Goal: Find specific page/section

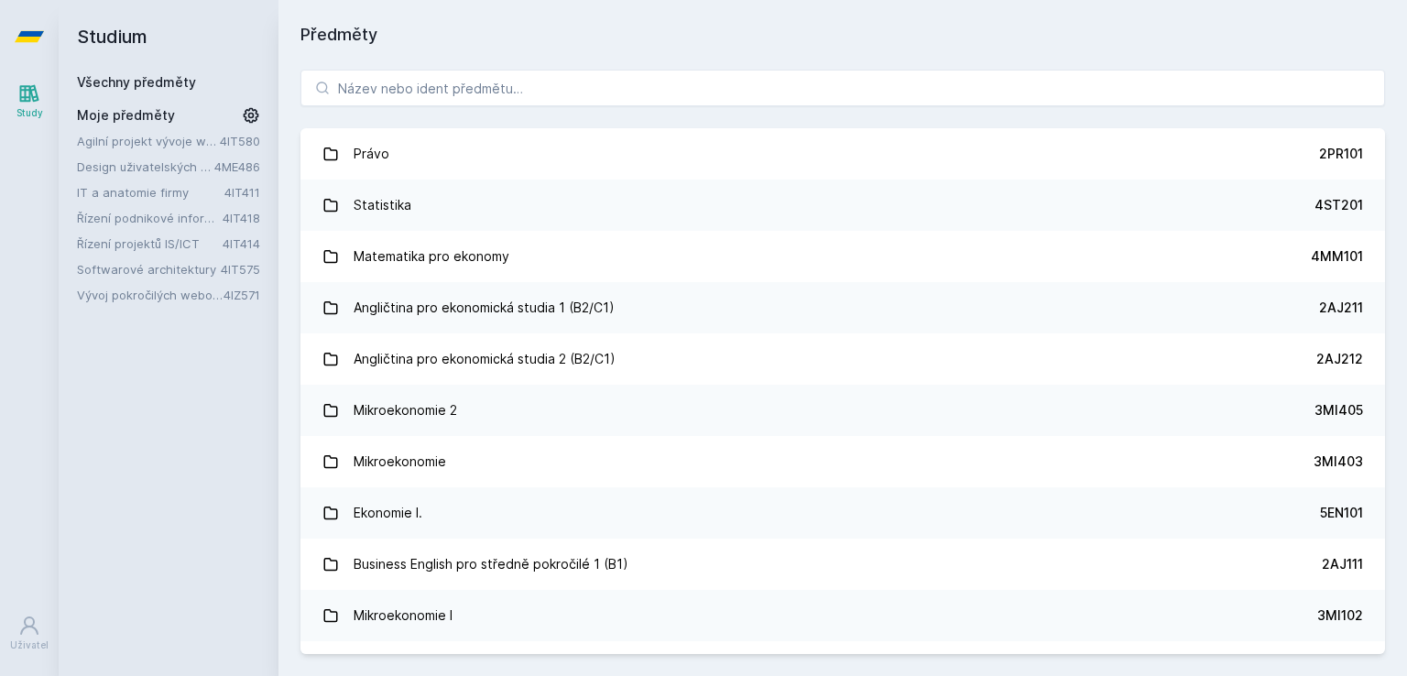
click at [175, 213] on link "Řízení podnikové informatiky" at bounding box center [150, 218] width 146 height 18
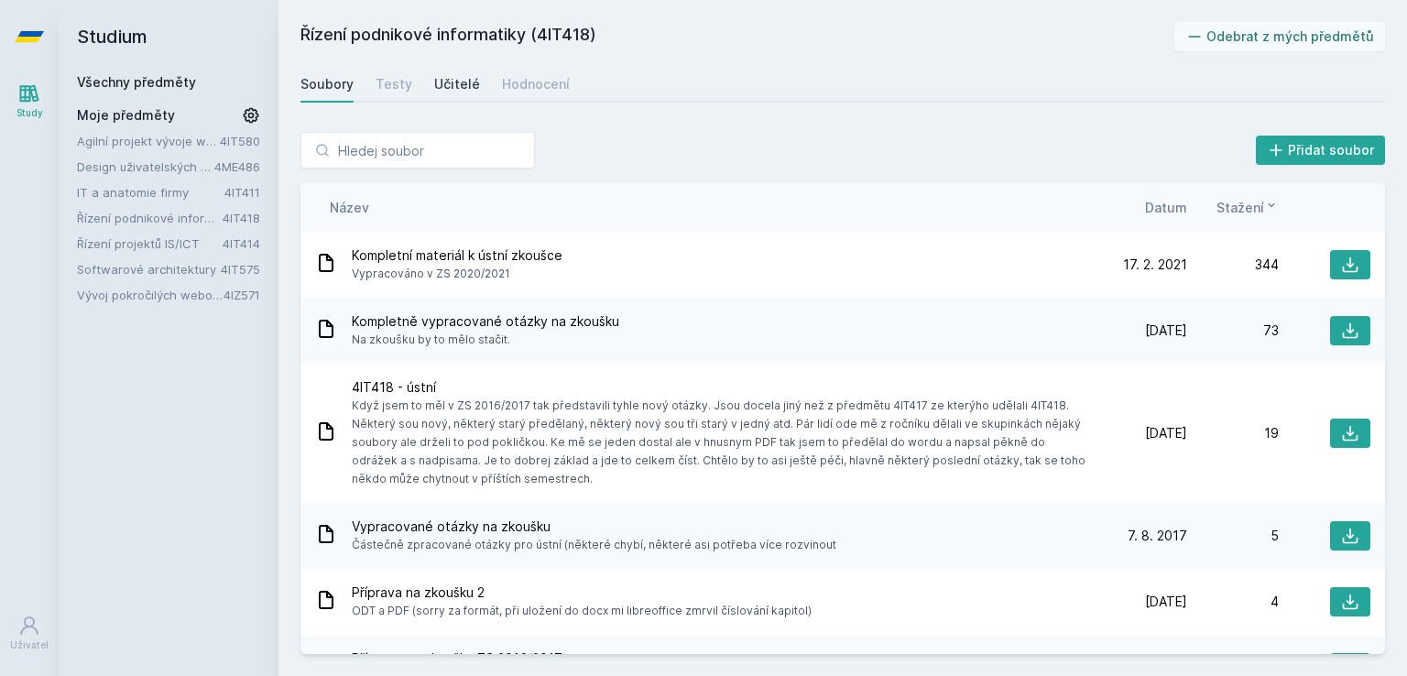
click at [458, 75] on div "Učitelé" at bounding box center [457, 84] width 46 height 18
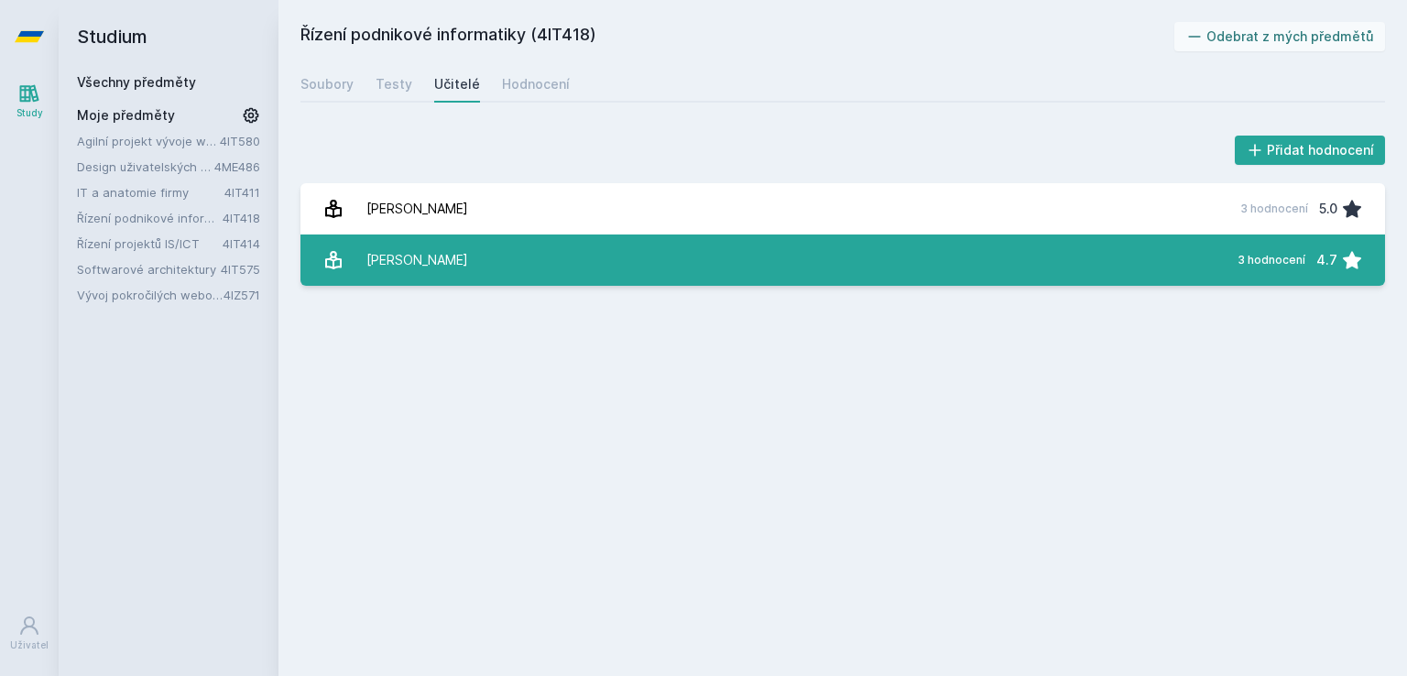
click at [532, 257] on link "[PERSON_NAME] 3 hodnocení 4.7" at bounding box center [843, 260] width 1085 height 51
